Goal: Task Accomplishment & Management: Use online tool/utility

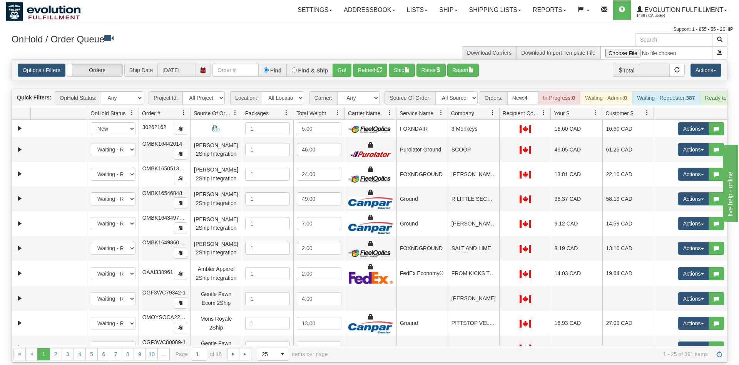
click at [250, 64] on input "text" at bounding box center [236, 70] width 46 height 13
click at [235, 64] on input "text" at bounding box center [236, 70] width 46 height 13
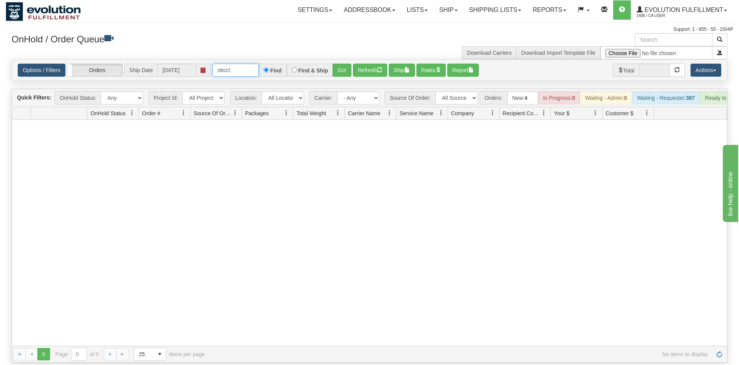
click at [245, 64] on input "obcc\" at bounding box center [236, 70] width 46 height 13
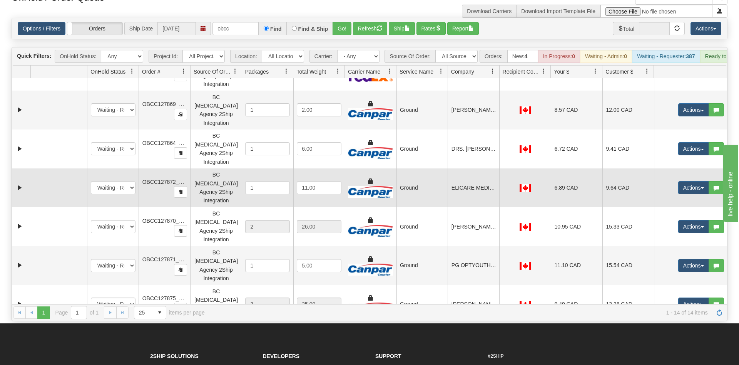
scroll to position [191, 0]
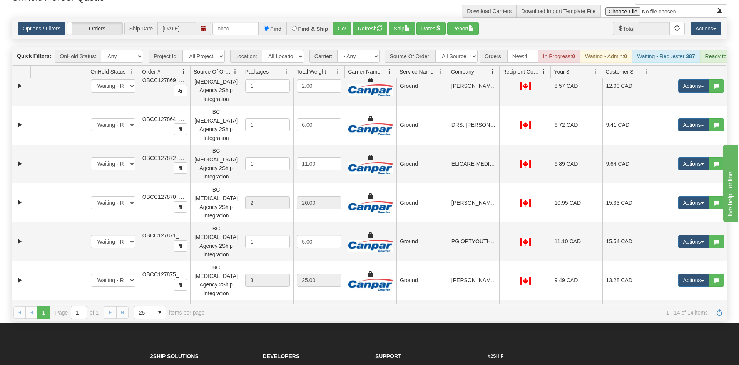
click at [189, 65] on div at bounding box center [190, 71] width 3 height 13
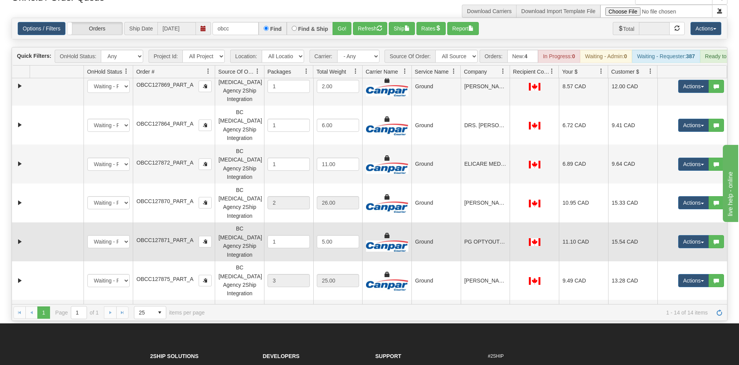
click at [58, 222] on td at bounding box center [57, 241] width 54 height 39
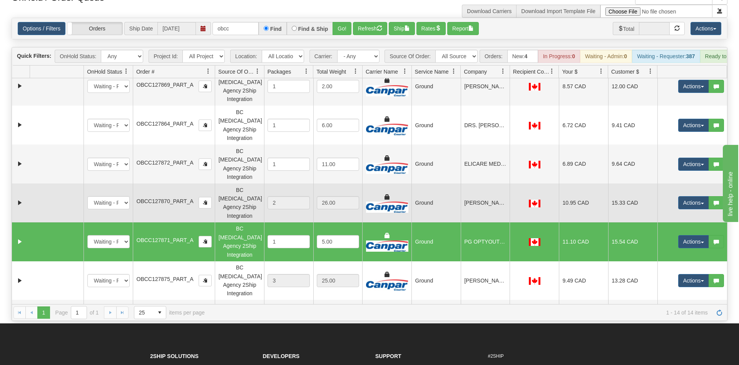
click at [59, 183] on td at bounding box center [57, 202] width 54 height 39
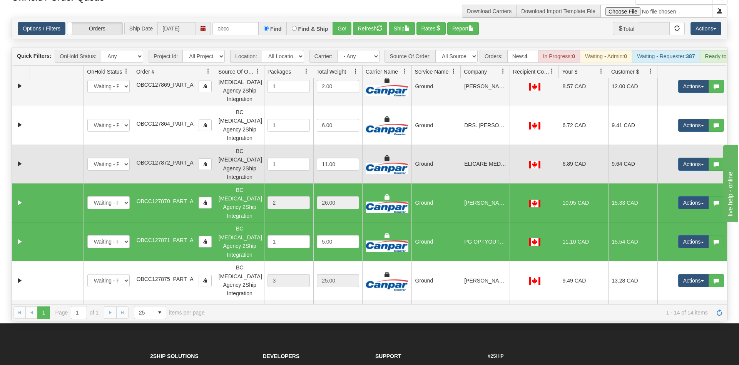
click at [60, 144] on td at bounding box center [57, 163] width 54 height 39
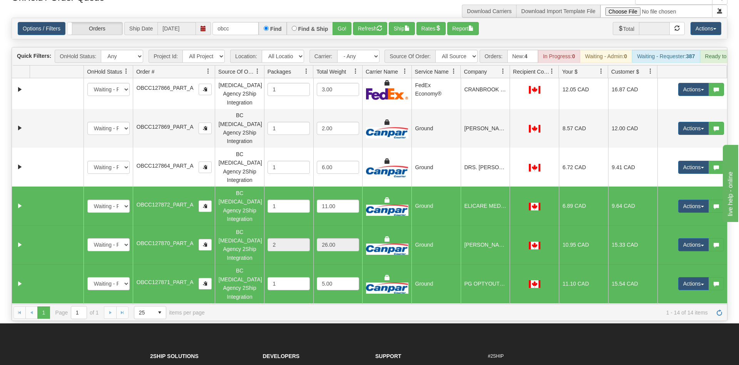
scroll to position [110, 0]
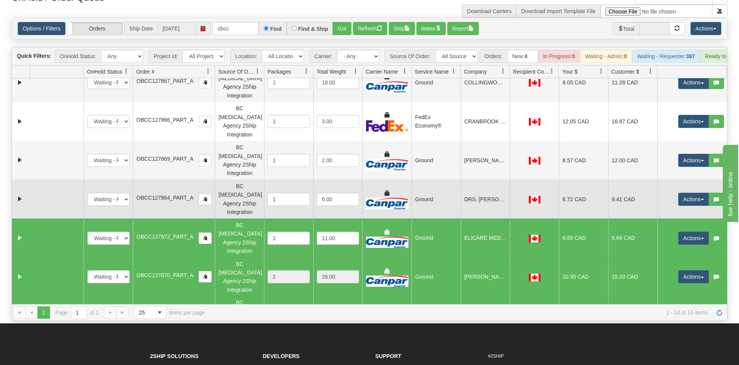
click at [77, 179] on td at bounding box center [57, 198] width 54 height 39
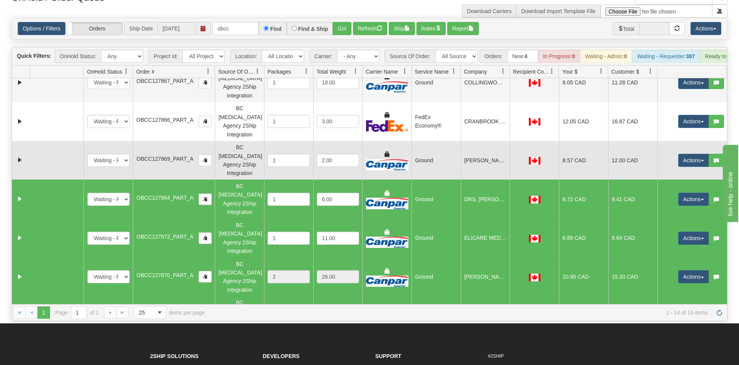
click at [61, 141] on td at bounding box center [57, 160] width 54 height 39
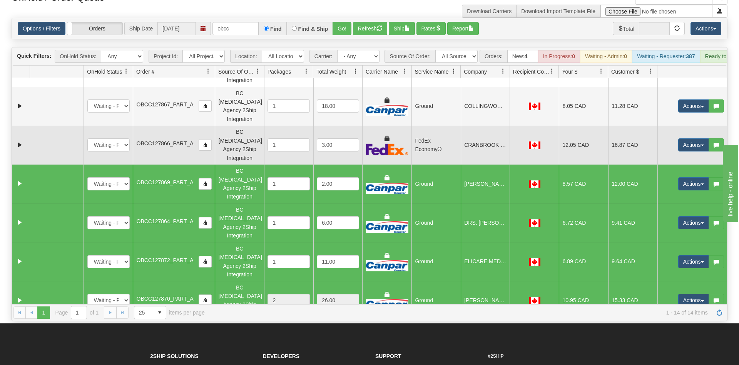
scroll to position [73, 0]
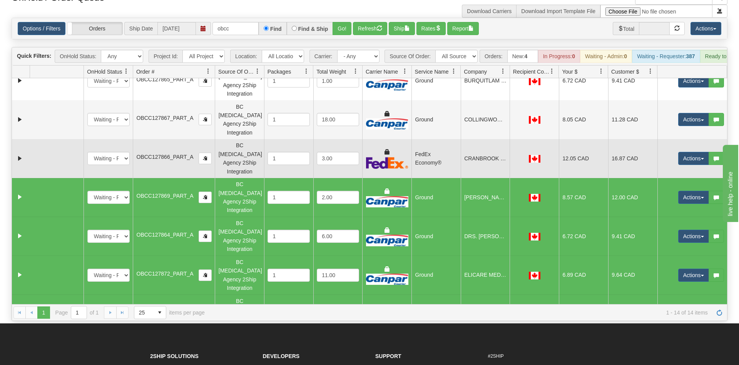
click at [65, 139] on td at bounding box center [57, 158] width 54 height 39
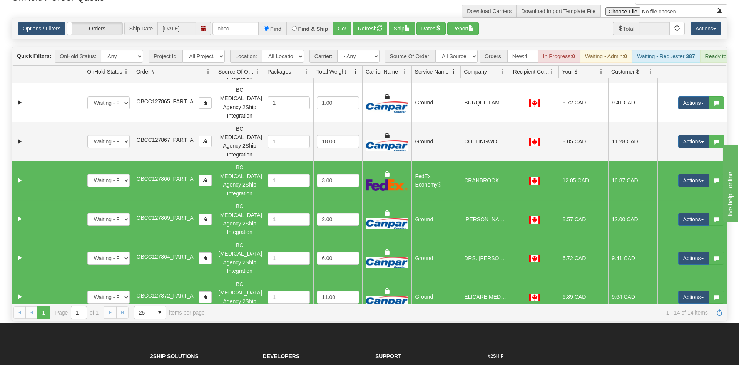
scroll to position [36, 0]
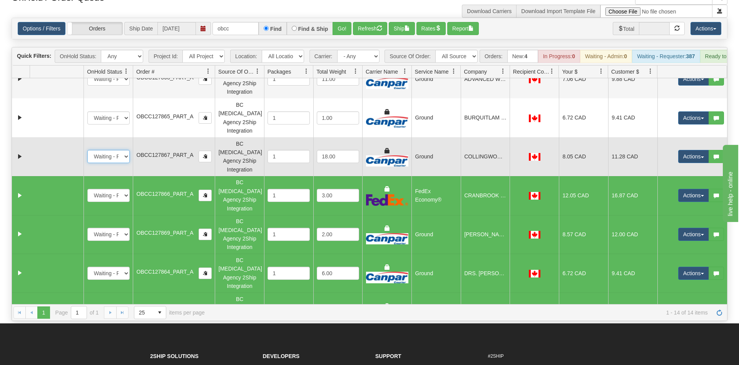
click at [70, 137] on td at bounding box center [57, 156] width 54 height 39
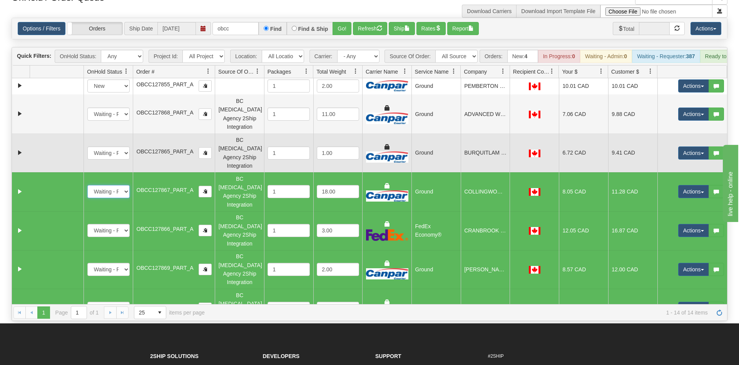
scroll to position [0, 0]
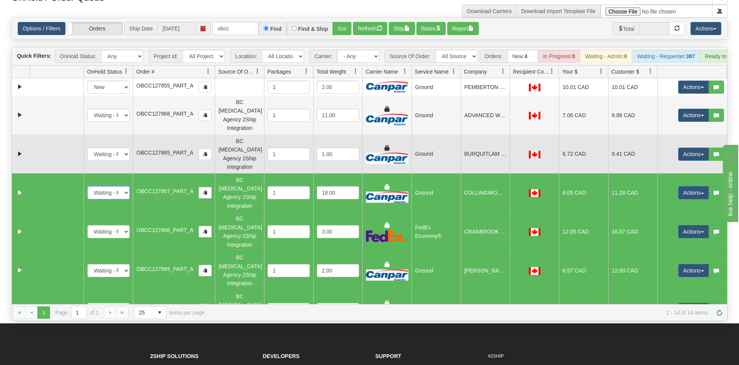
click at [74, 134] on td at bounding box center [57, 153] width 54 height 39
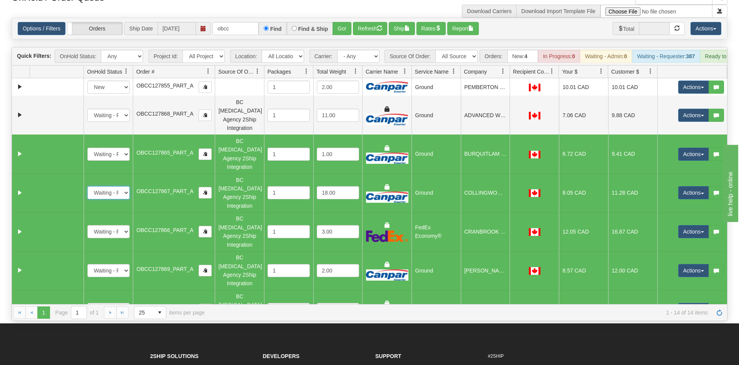
scroll to position [2, 0]
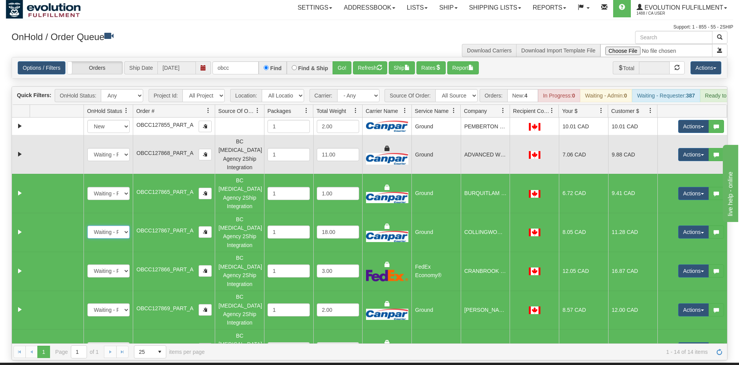
drag, startPoint x: 50, startPoint y: 144, endPoint x: 57, endPoint y: 146, distance: 6.8
click at [51, 144] on td at bounding box center [57, 154] width 54 height 39
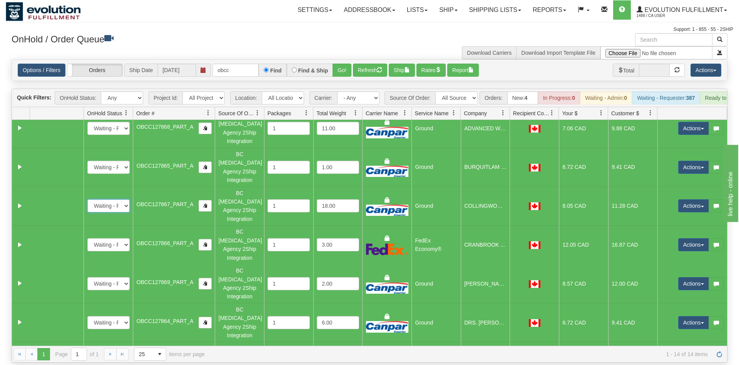
scroll to position [184, 0]
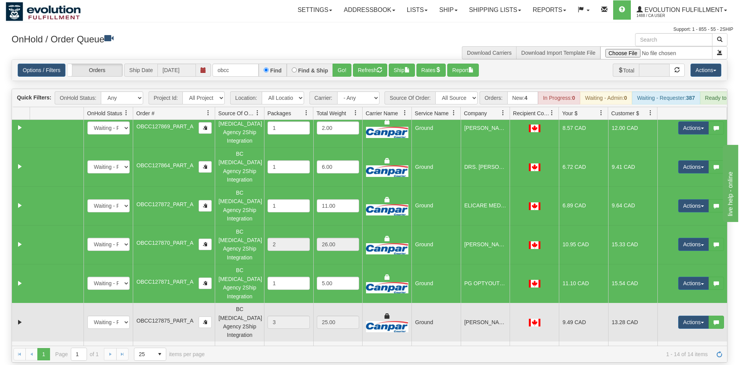
click at [84, 303] on td at bounding box center [57, 322] width 54 height 39
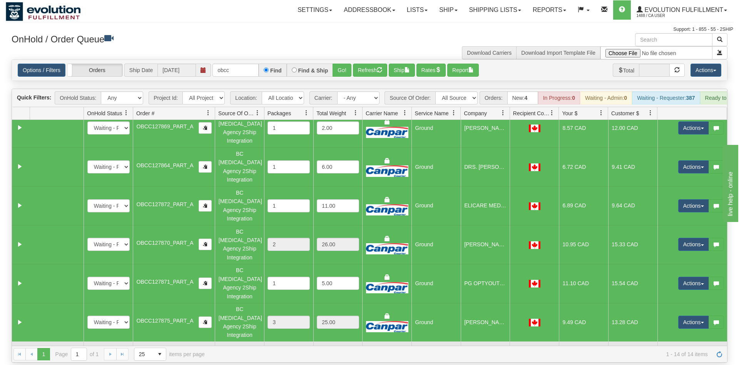
click at [62, 341] on td at bounding box center [57, 360] width 54 height 39
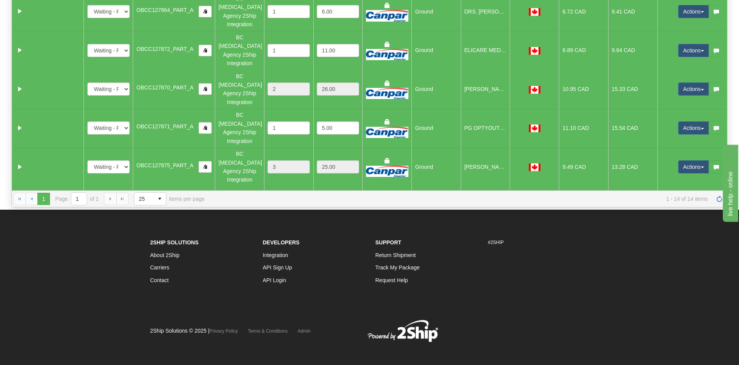
scroll to position [0, 0]
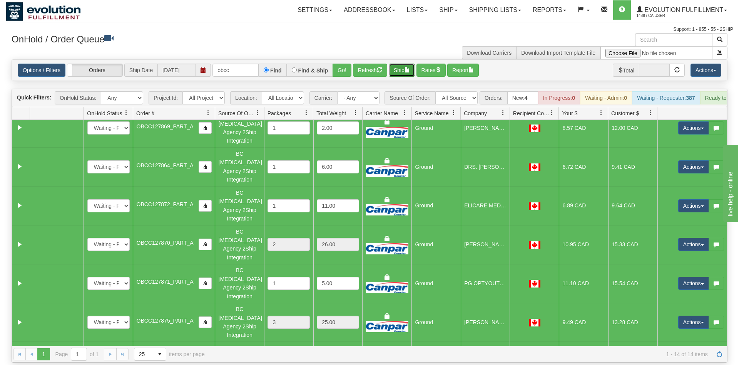
click at [398, 64] on button "Ship" at bounding box center [402, 70] width 26 height 13
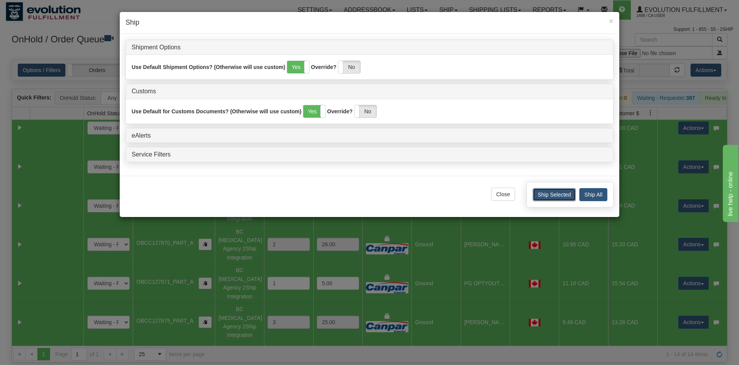
click at [548, 195] on button "Ship Selected" at bounding box center [554, 194] width 43 height 13
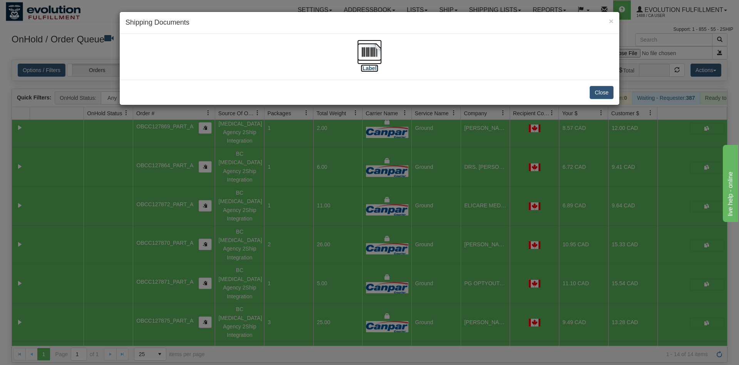
click at [381, 49] on img at bounding box center [369, 52] width 25 height 25
click at [602, 93] on button "Close" at bounding box center [602, 92] width 24 height 13
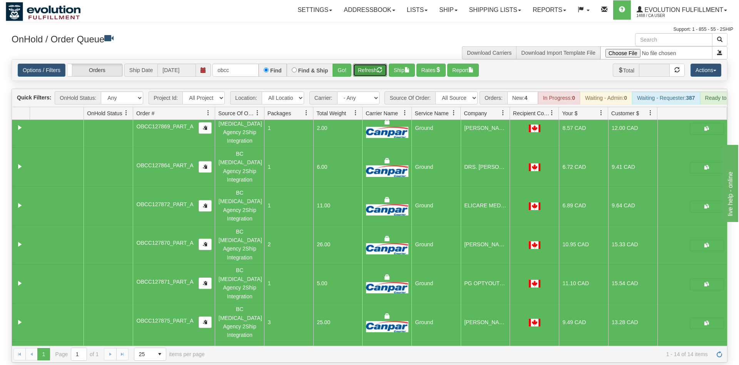
click at [371, 64] on button "Refresh" at bounding box center [370, 70] width 34 height 13
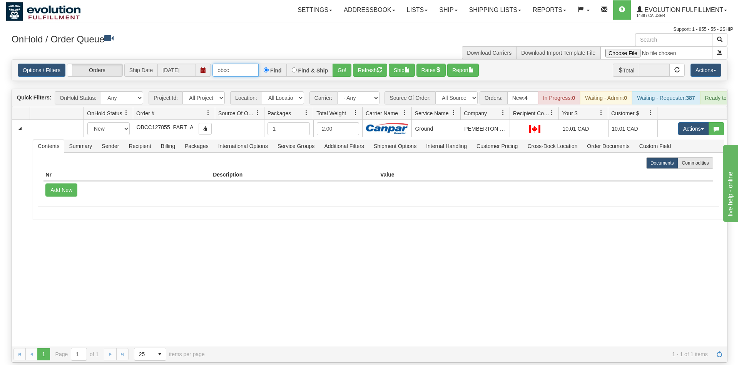
click at [234, 64] on input "obcc" at bounding box center [236, 70] width 46 height 13
type input "1118"
